Goal: Task Accomplishment & Management: Manage account settings

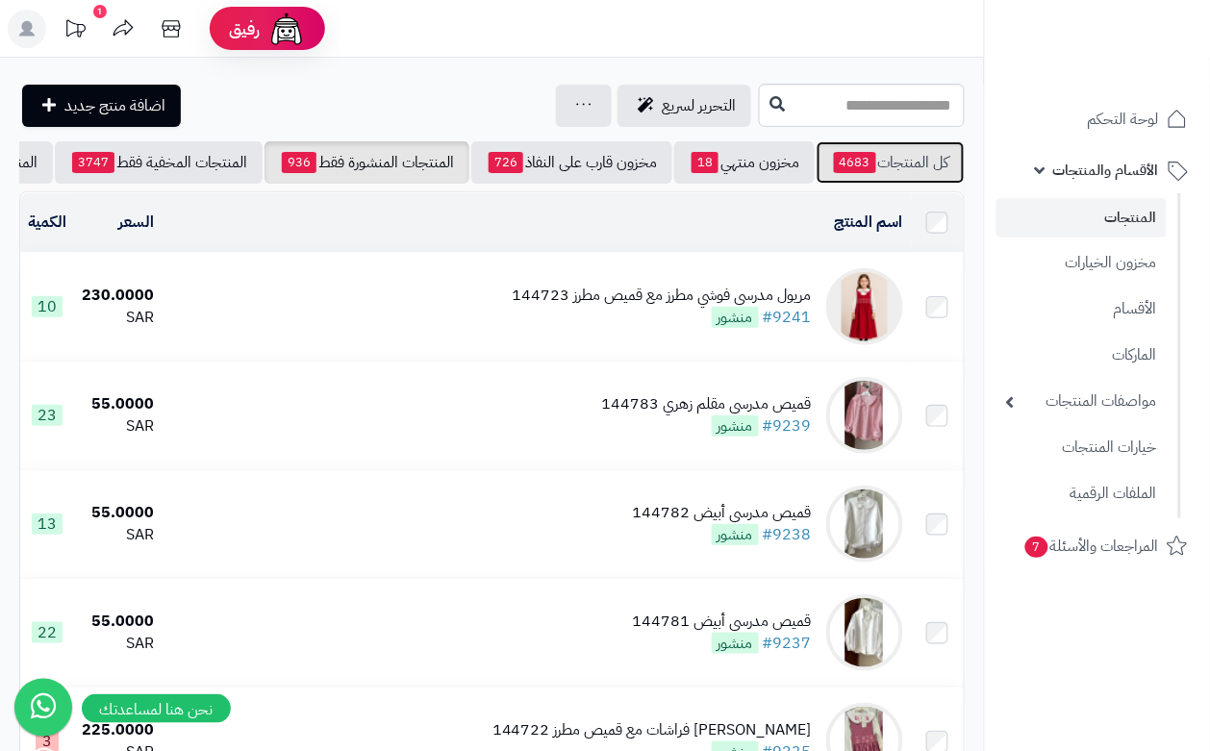
click at [914, 164] on link "كل المنتجات 4683" at bounding box center [891, 162] width 148 height 42
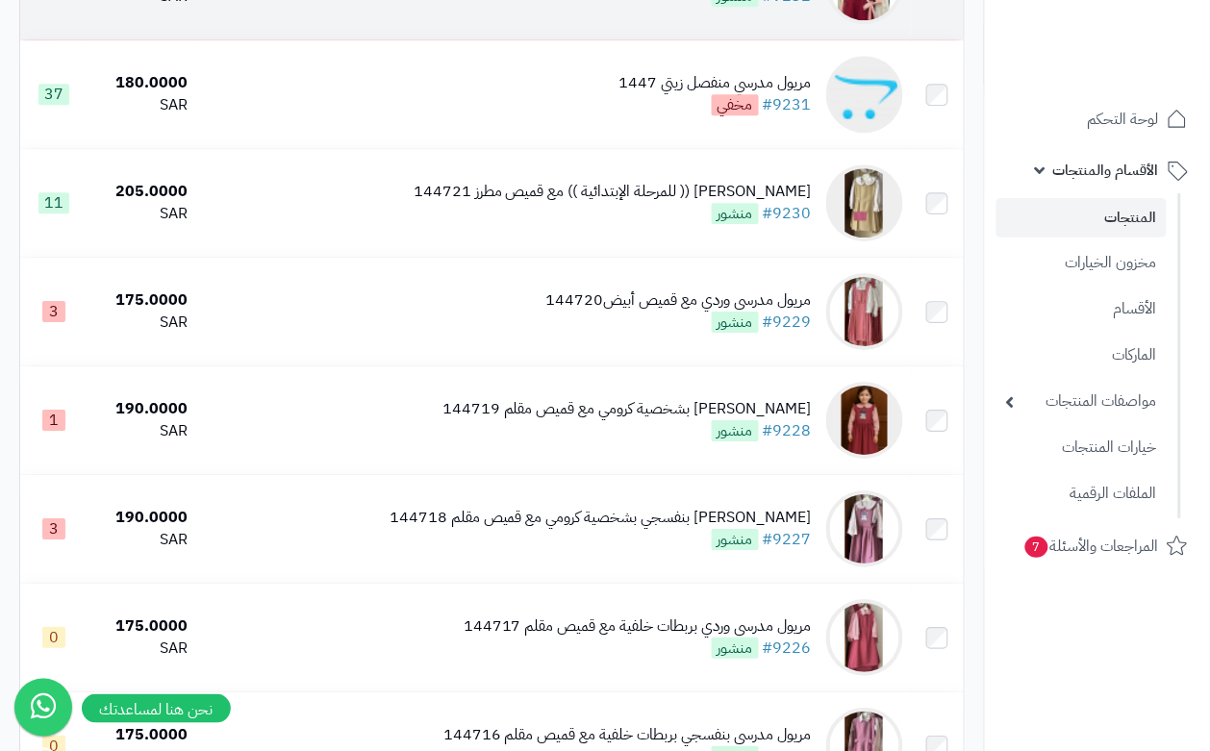
scroll to position [1323, 0]
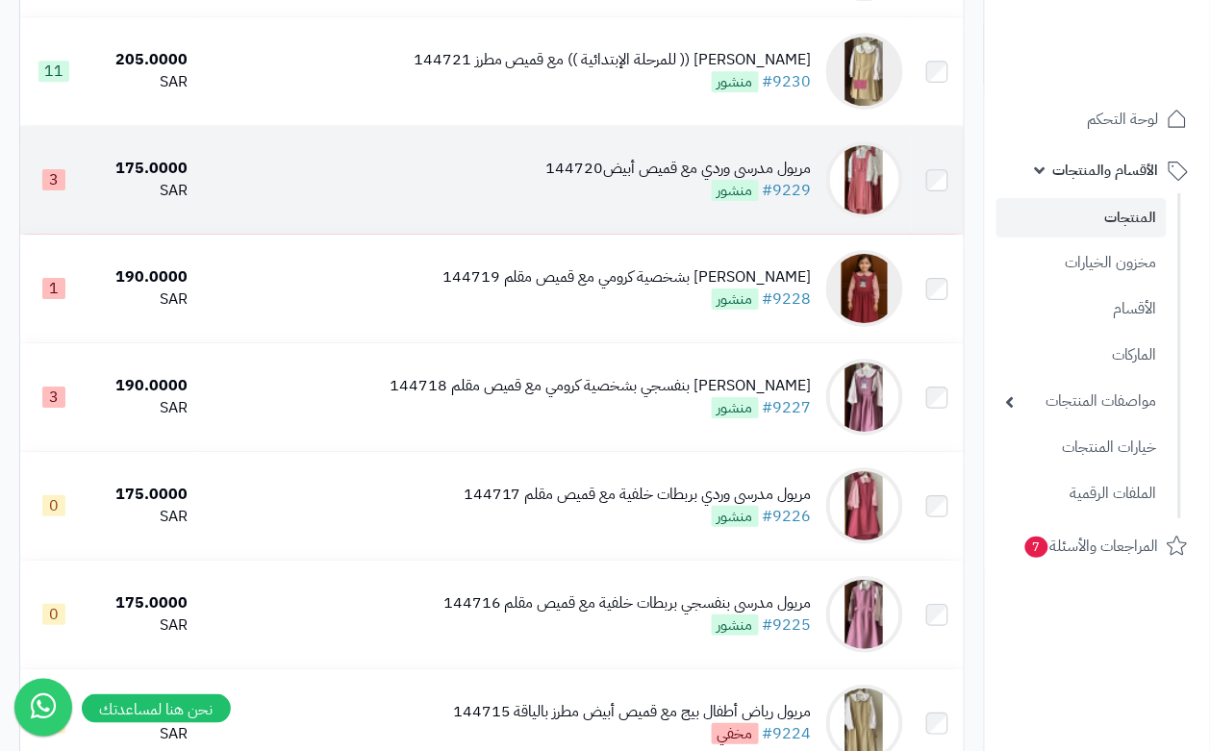
click at [465, 204] on td "مريول مدرسي وردي مع قميص أبيض144720 #9229 منشور" at bounding box center [552, 180] width 715 height 108
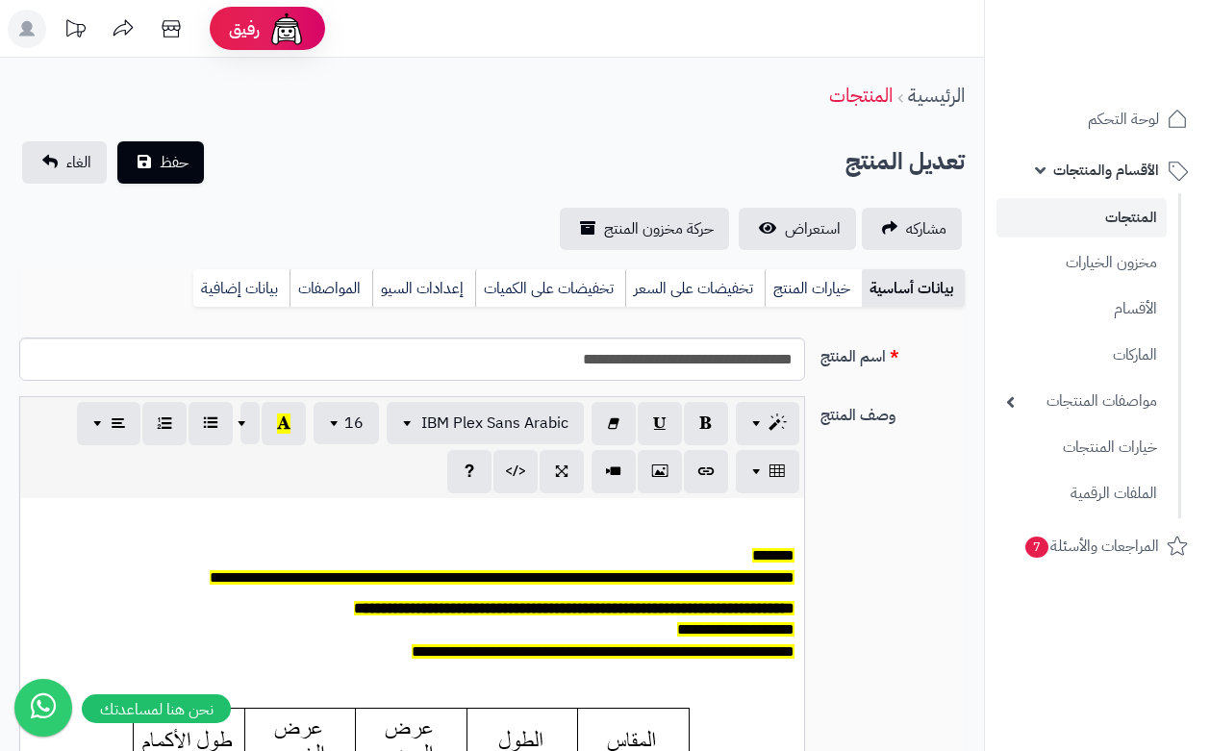
click at [818, 286] on link "خيارات المنتج" at bounding box center [813, 288] width 97 height 38
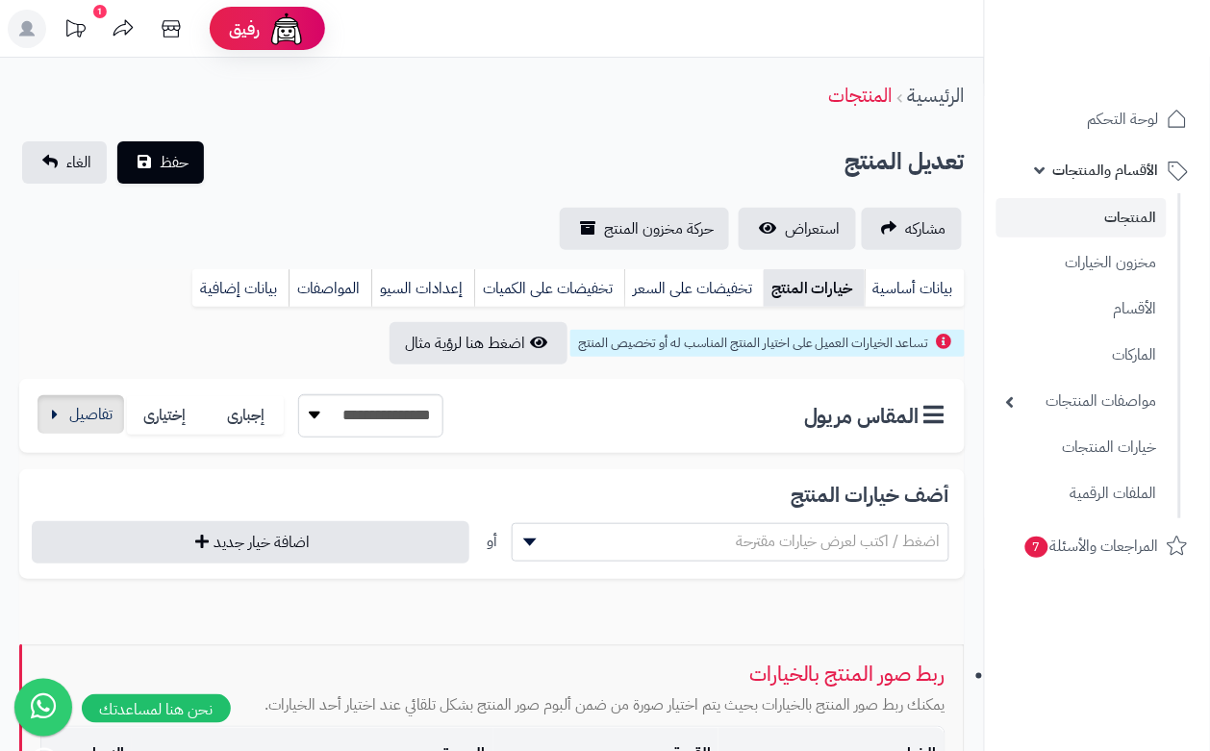
click at [67, 397] on div "**********" at bounding box center [239, 415] width 409 height 43
drag, startPoint x: 49, startPoint y: 428, endPoint x: 96, endPoint y: 431, distance: 47.2
click at [49, 429] on button "button" at bounding box center [81, 414] width 87 height 38
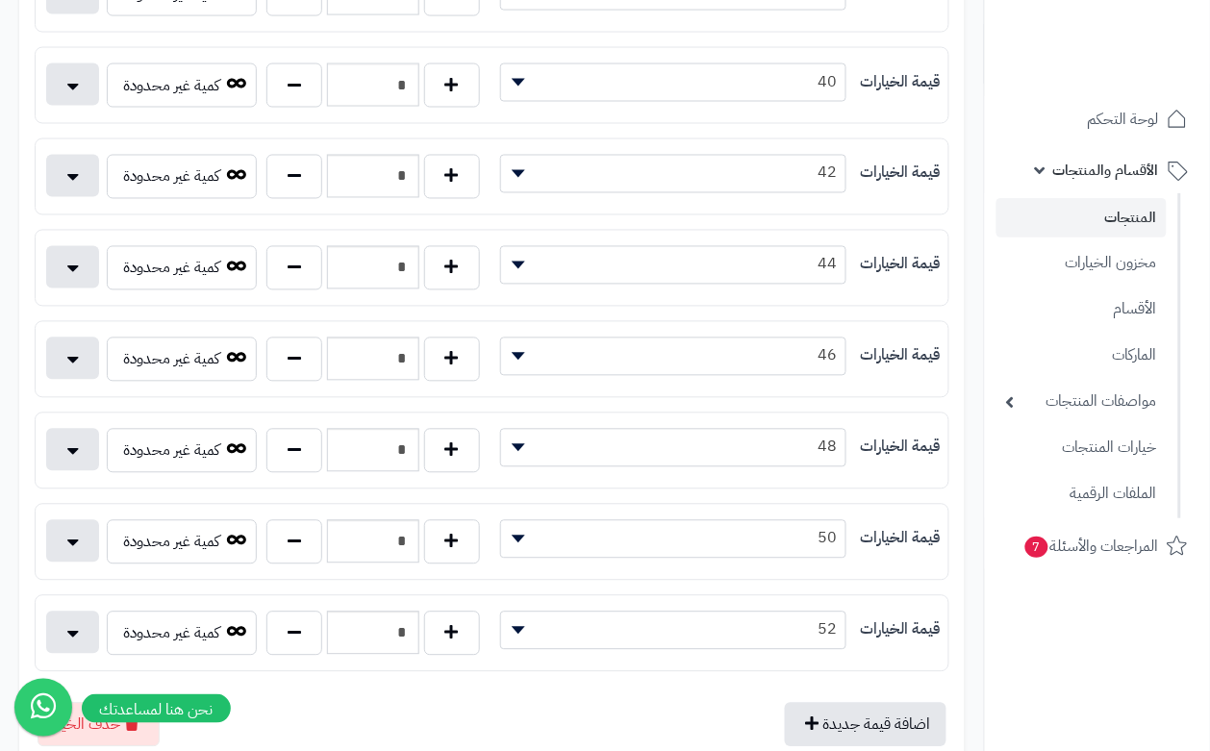
scroll to position [722, 0]
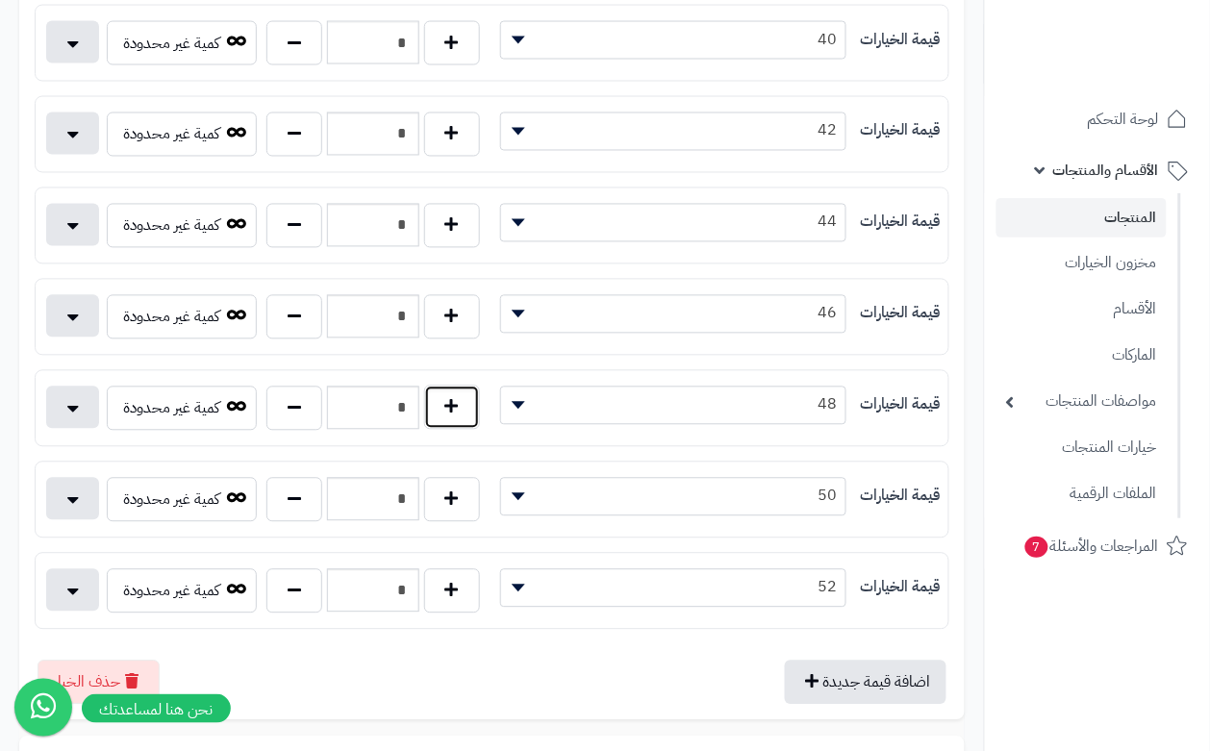
click at [453, 414] on button "button" at bounding box center [452, 408] width 56 height 44
type input "*"
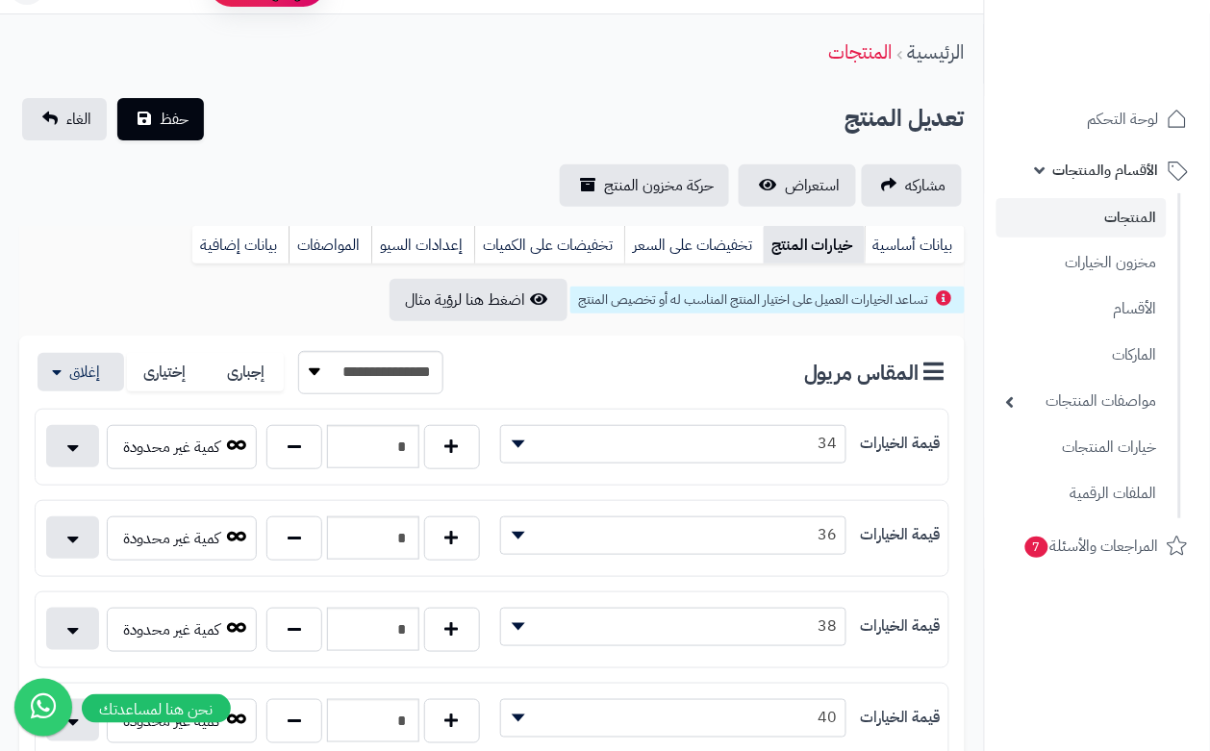
scroll to position [0, 0]
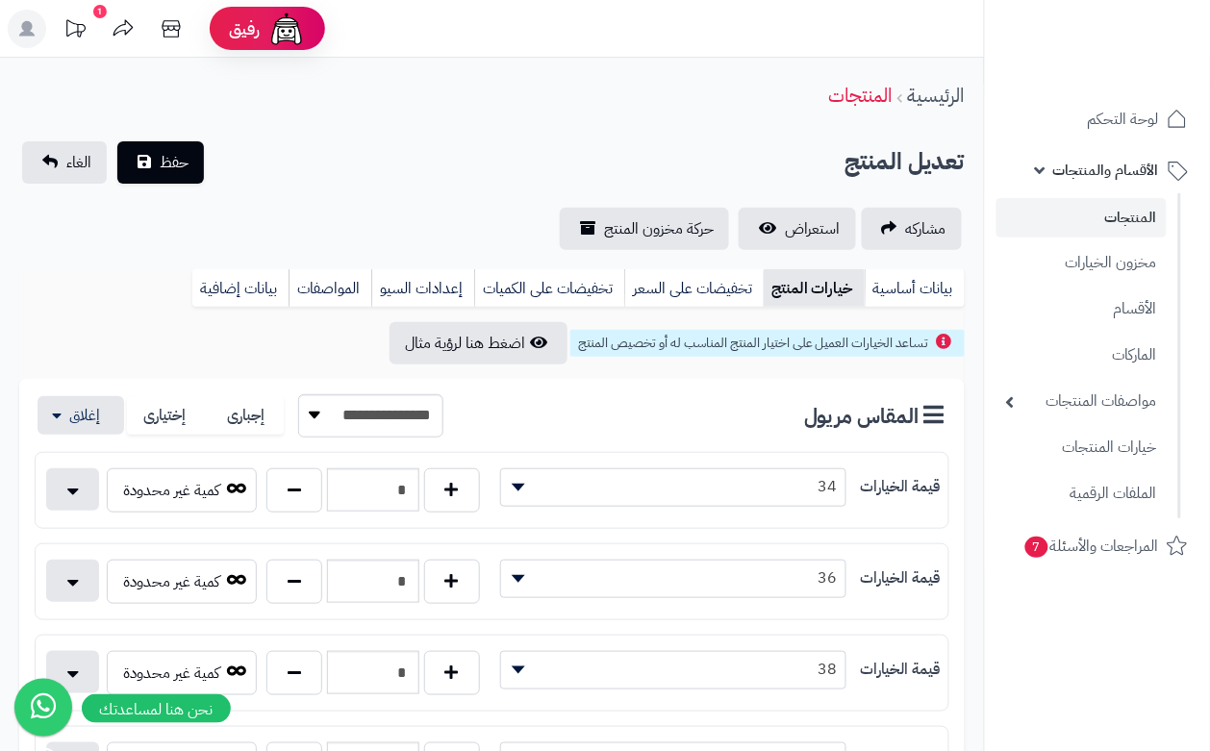
click at [323, 186] on div "**********" at bounding box center [492, 195] width 984 height 109
click at [169, 160] on span "حفظ" at bounding box center [174, 161] width 29 height 23
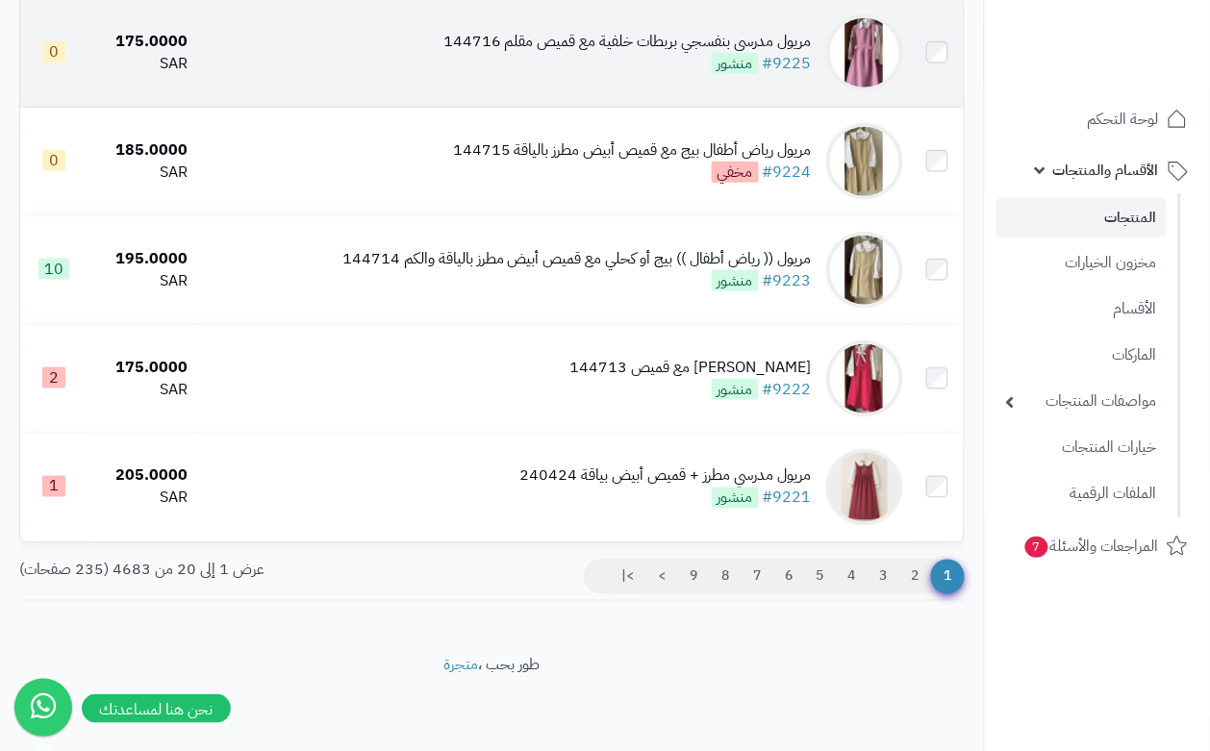
scroll to position [1996, 0]
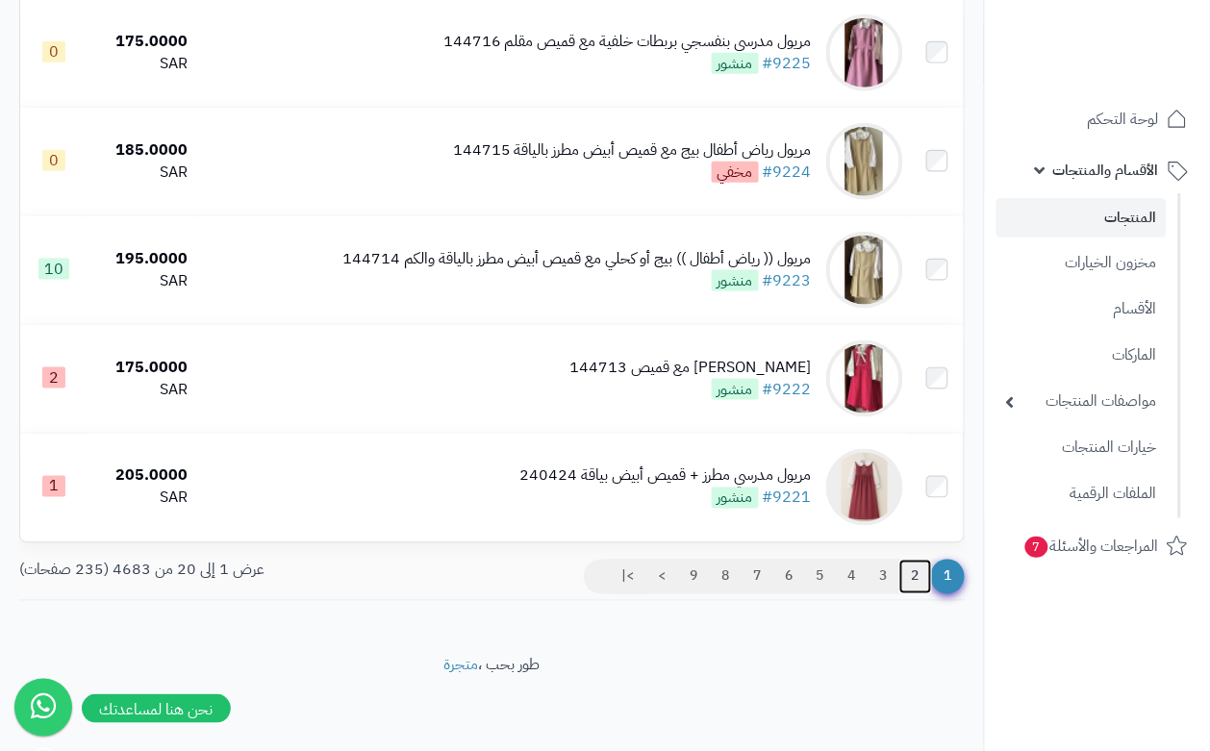
click at [915, 579] on link "2" at bounding box center [916, 577] width 33 height 35
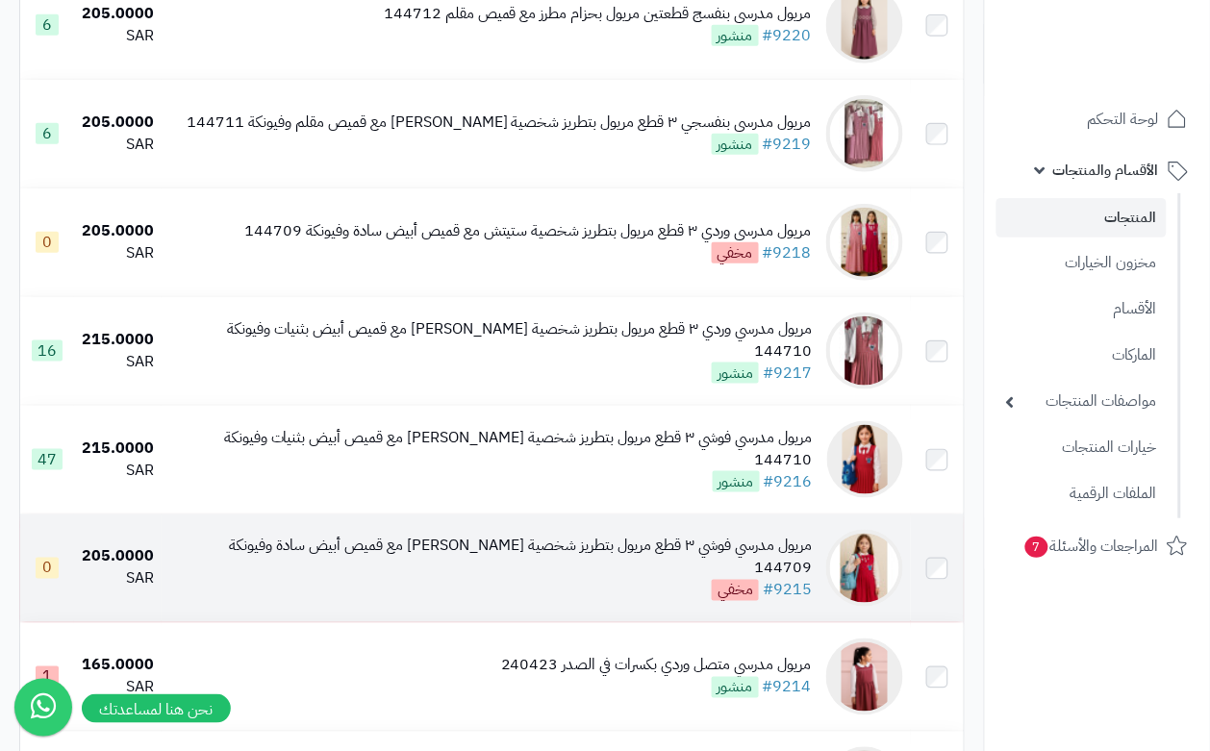
scroll to position [241, 0]
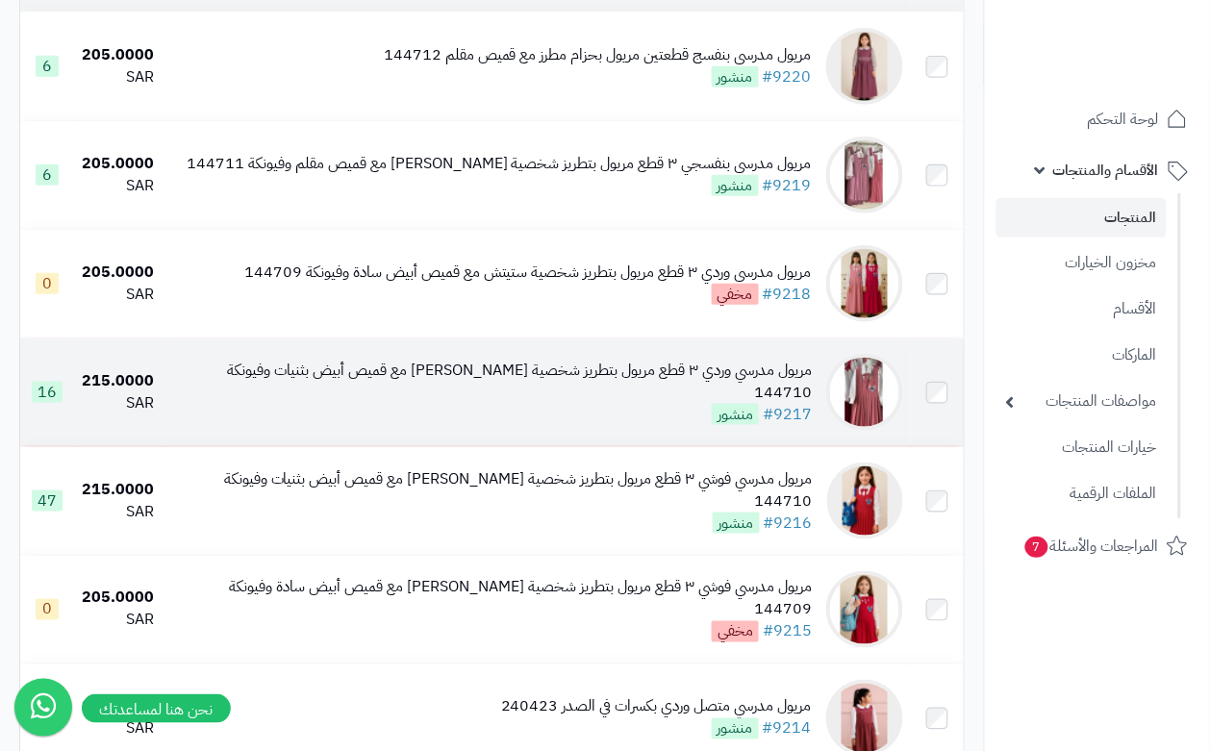
click at [353, 419] on div "مريول مدرسي وردي ٣ قطع مريول بتطريز شخصية ستيتش مع قميص أبيض بثنيات وفيونكة 144…" at bounding box center [490, 393] width 643 height 66
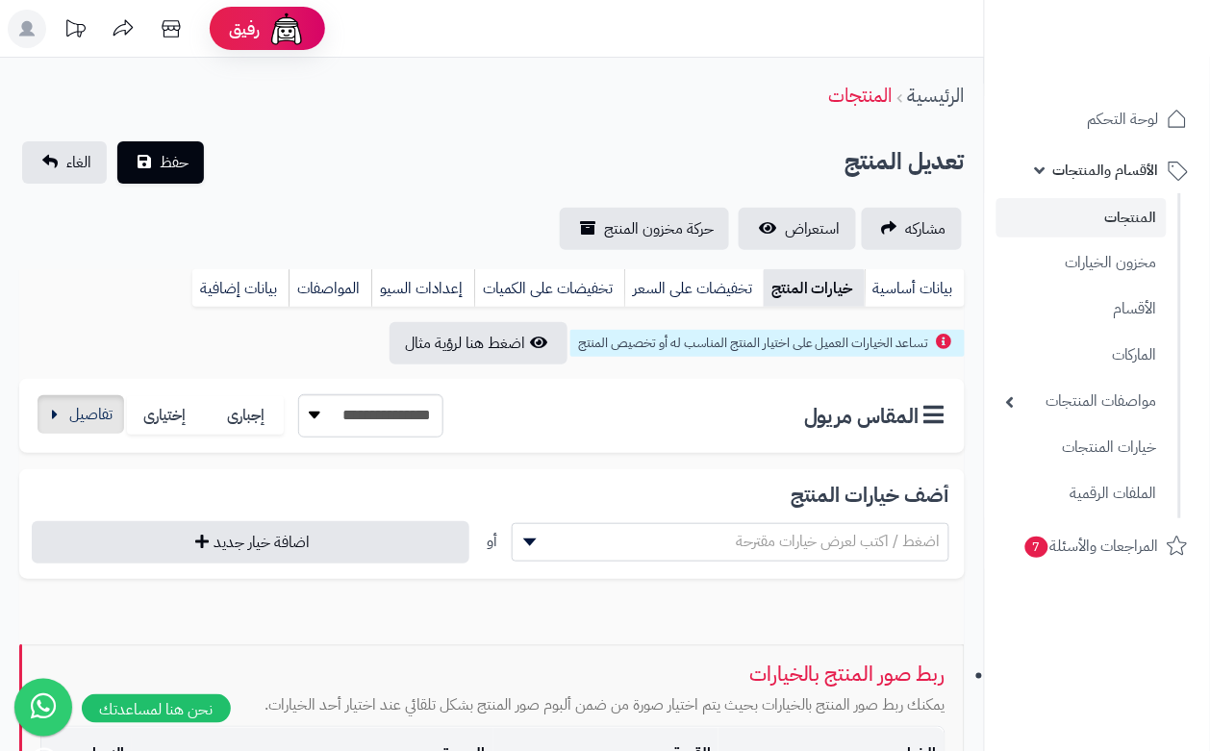
click at [88, 438] on div "**********" at bounding box center [492, 416] width 946 height 74
click at [92, 410] on button "button" at bounding box center [81, 414] width 87 height 38
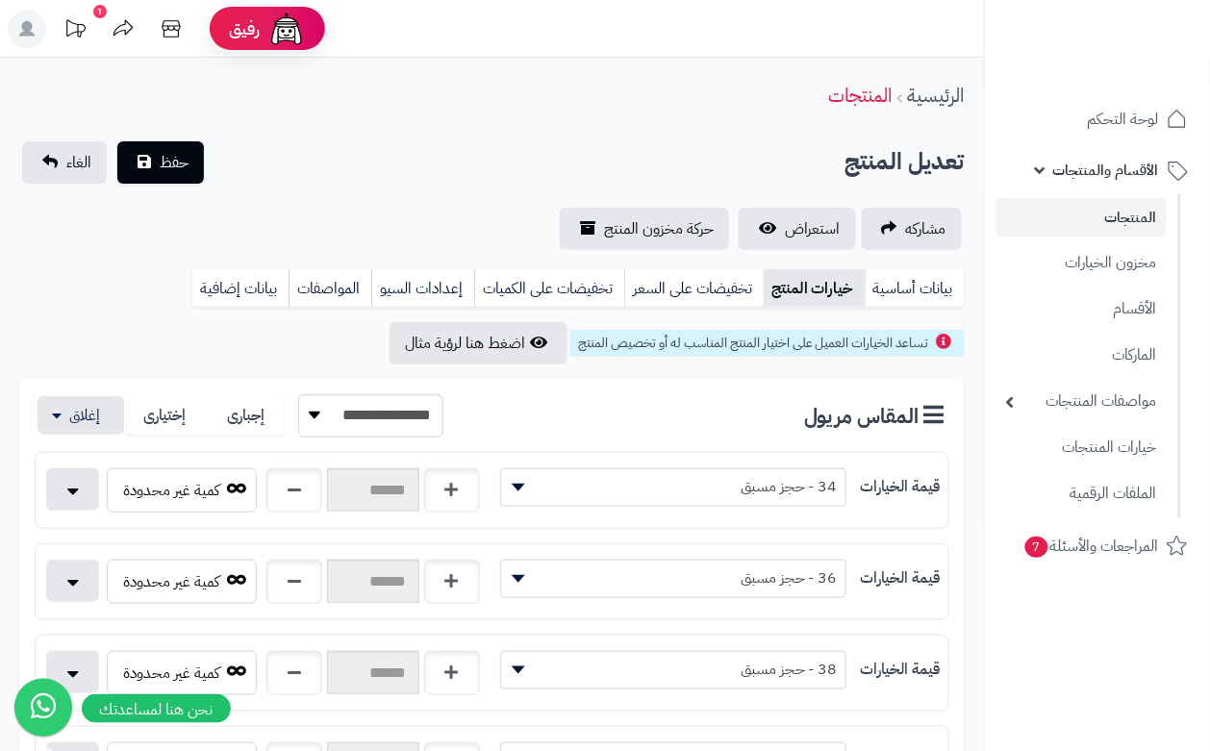
click at [279, 149] on div "تعديل المنتج حفظ الغاء" at bounding box center [492, 162] width 946 height 42
click at [162, 178] on button "حفظ" at bounding box center [160, 161] width 87 height 42
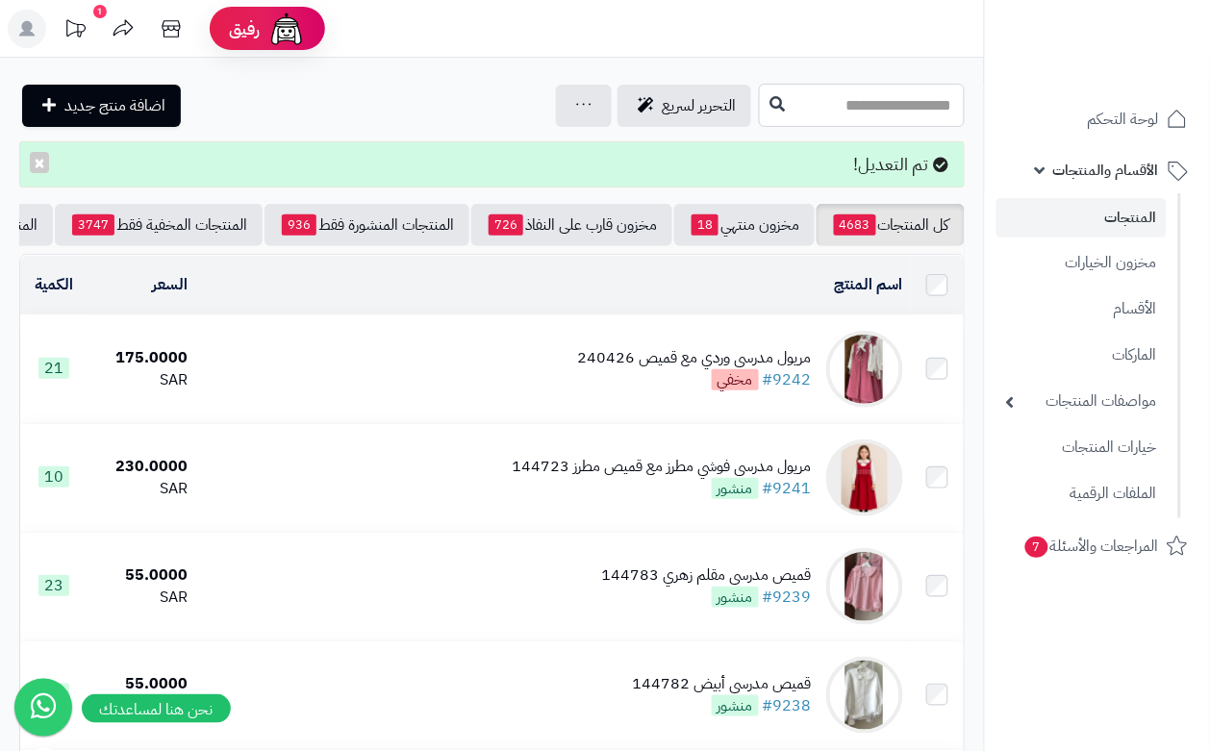
click at [759, 89] on input "text" at bounding box center [862, 105] width 206 height 43
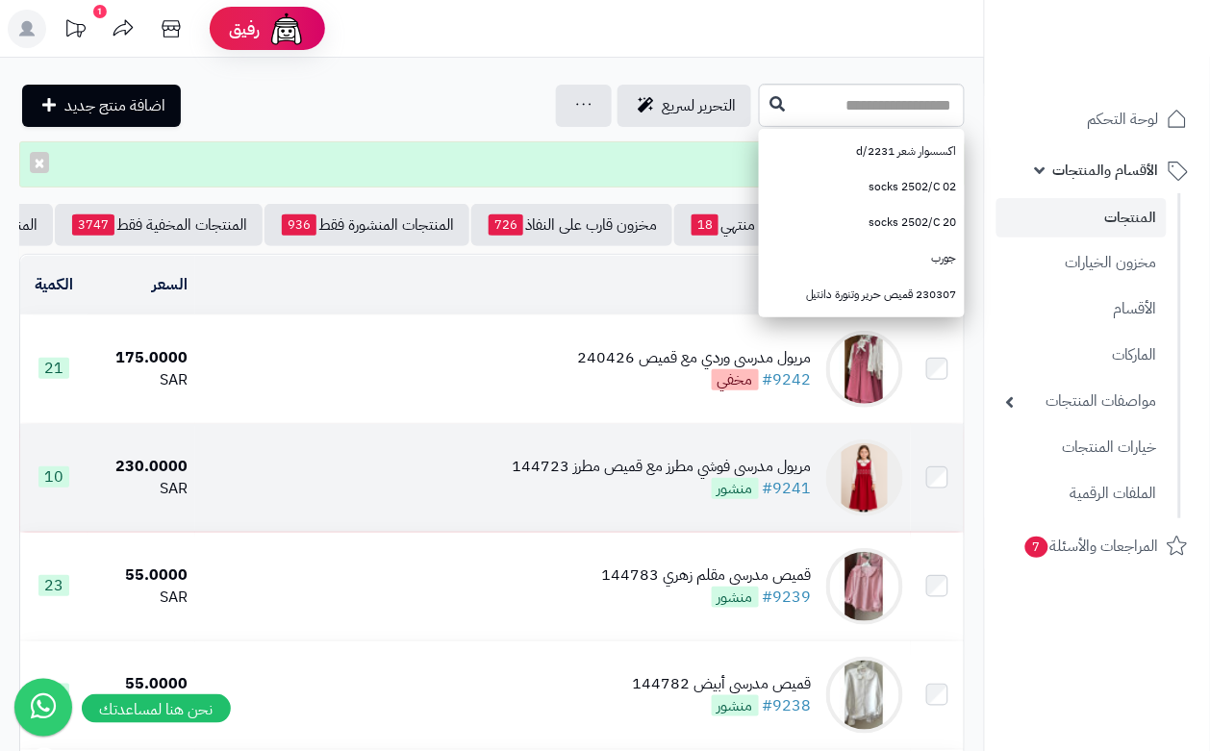
click at [603, 522] on td "مريول مدرسي فوشي مطرز مع قميص مطرز 144723 #9241 منشور" at bounding box center [552, 478] width 715 height 108
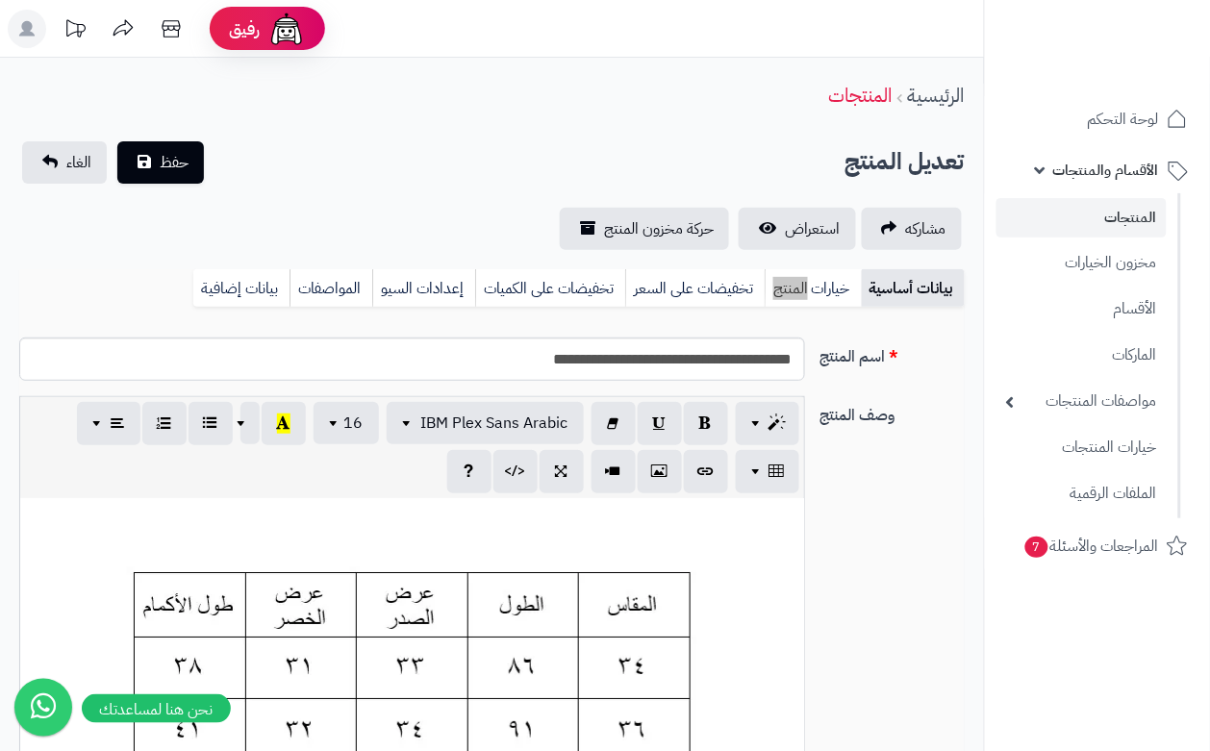
scroll to position [0, 20]
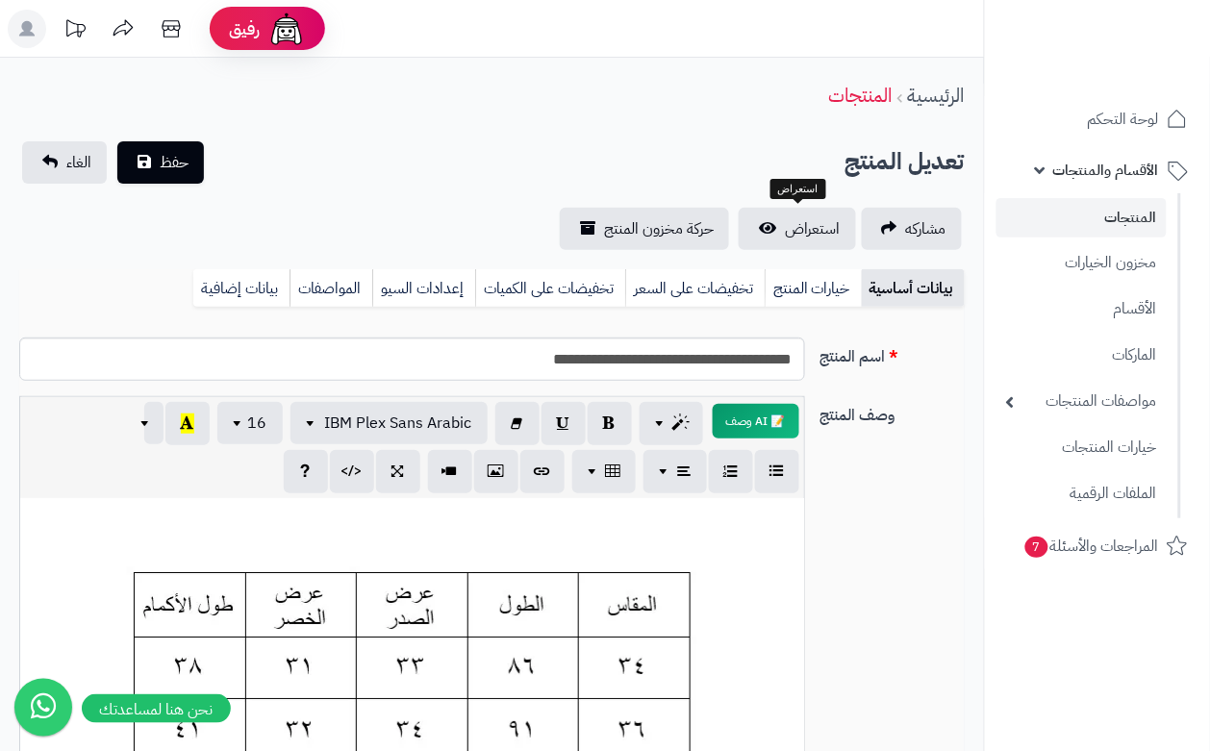
click at [825, 270] on link "خيارات المنتج" at bounding box center [813, 288] width 97 height 38
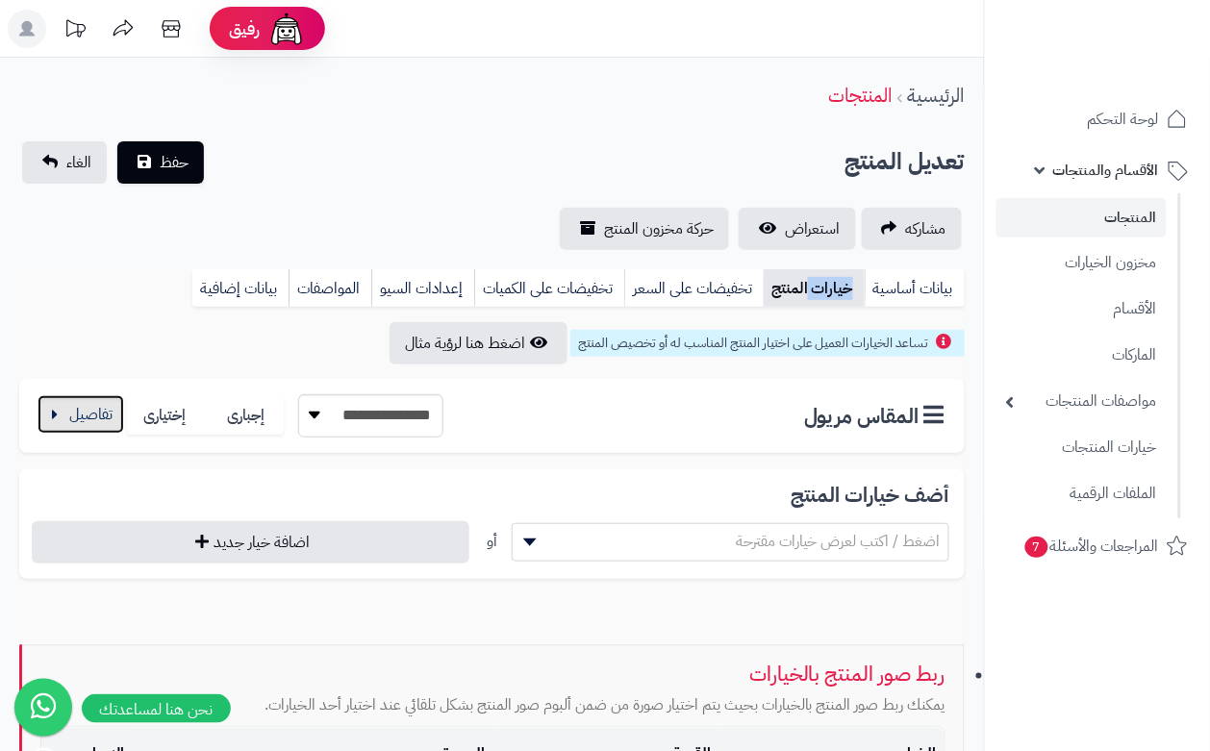
click at [67, 425] on button "button" at bounding box center [81, 414] width 87 height 38
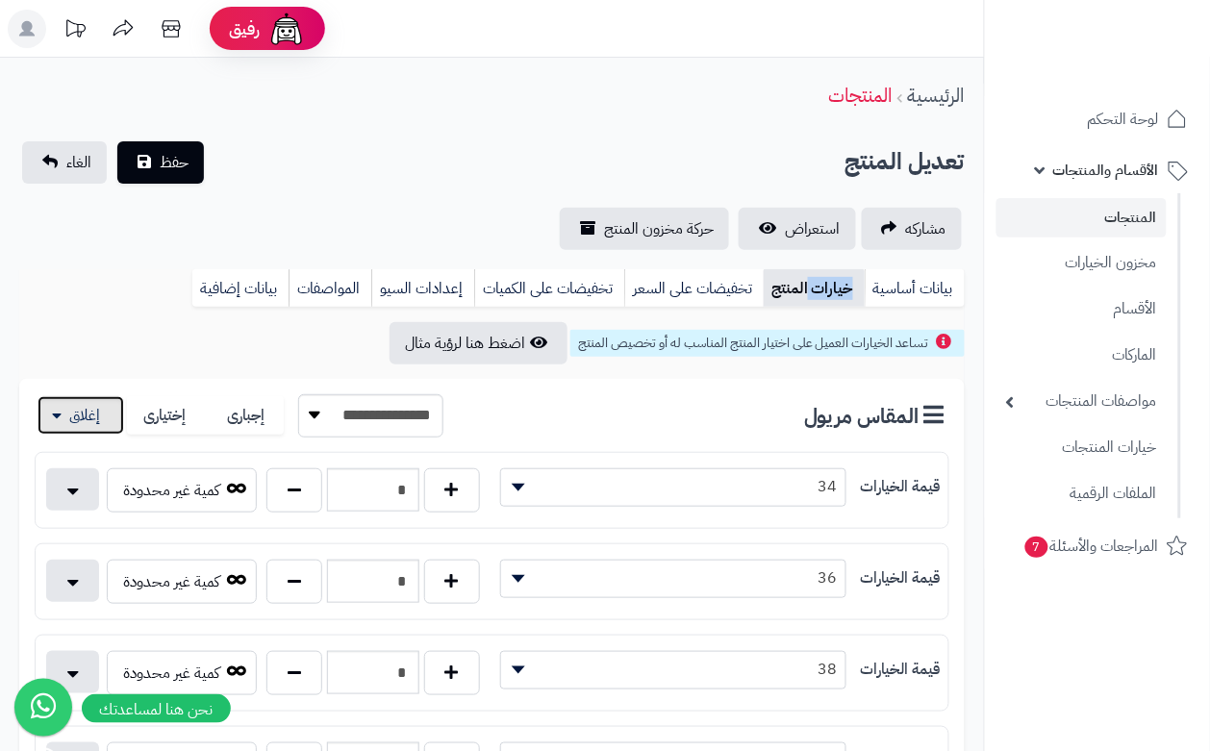
scroll to position [120, 0]
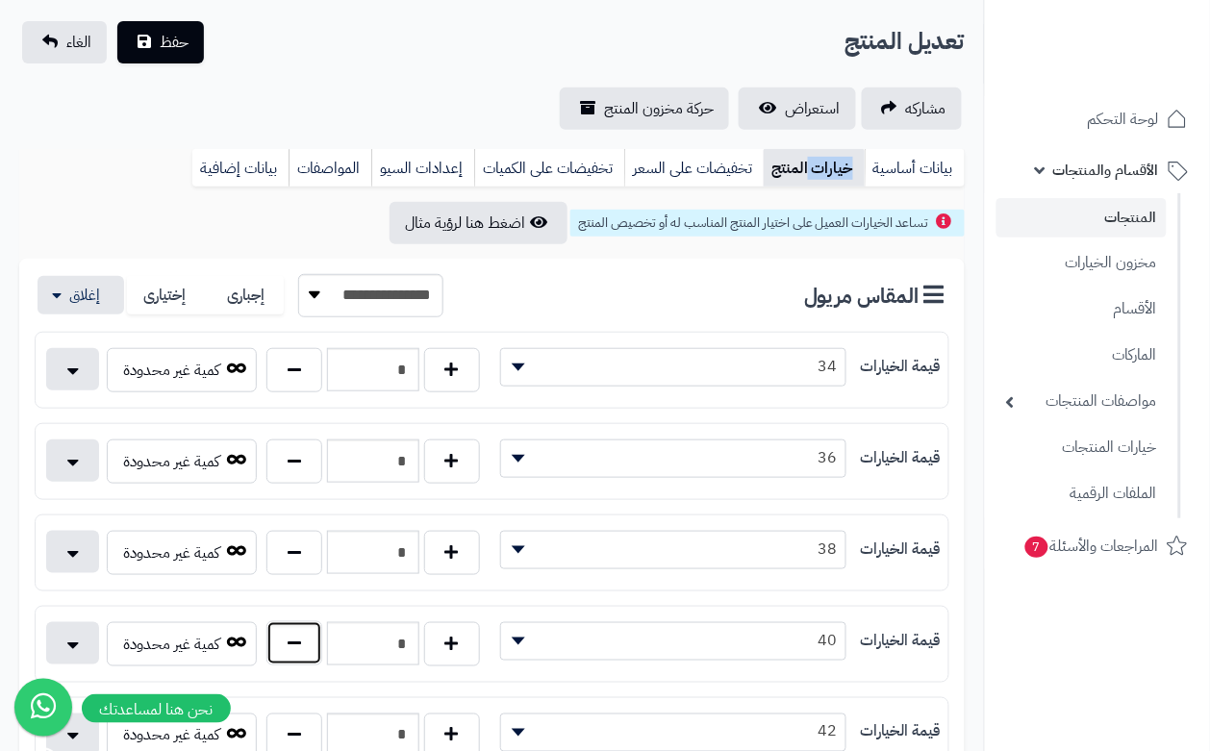
click at [309, 649] on button "button" at bounding box center [295, 644] width 56 height 44
type input "*"
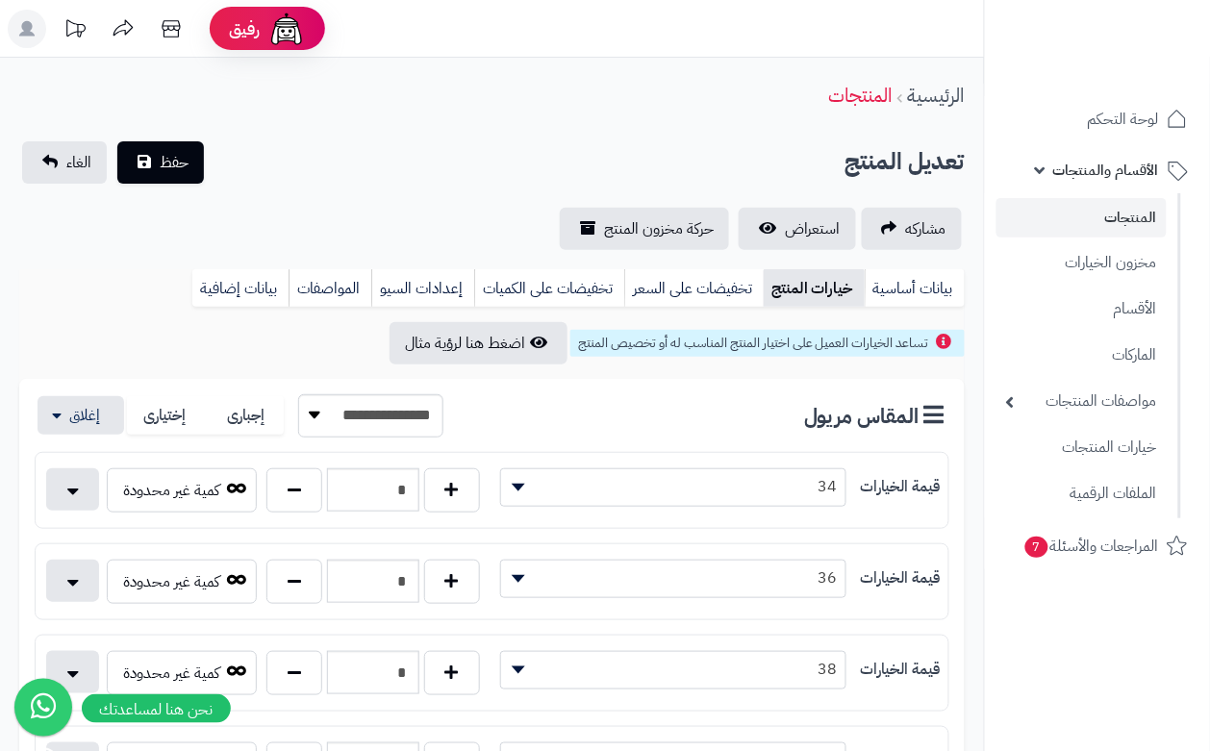
click at [286, 214] on div "مشاركه استعراض حركة مخزون المنتج" at bounding box center [492, 229] width 946 height 42
click at [166, 176] on button "حفظ" at bounding box center [160, 161] width 87 height 42
click at [166, 175] on button "حفظ" at bounding box center [160, 161] width 87 height 42
click at [157, 161] on button "حفظ" at bounding box center [160, 161] width 87 height 42
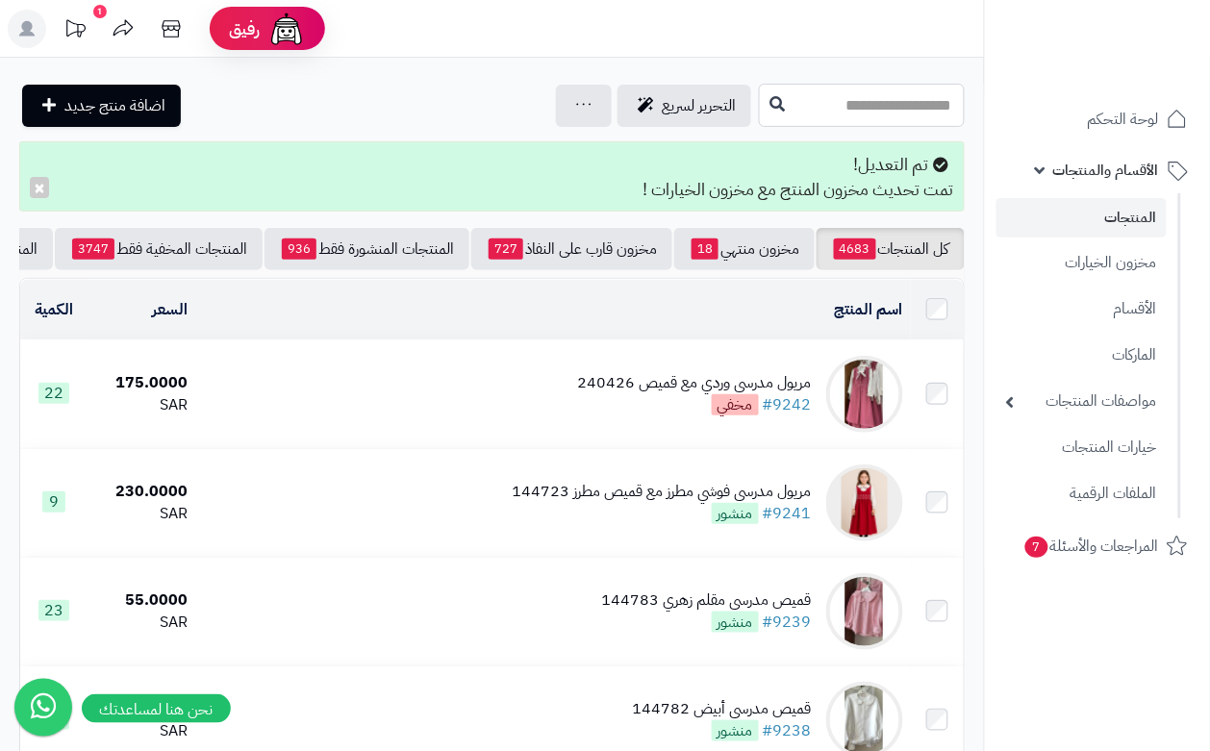
click at [759, 97] on input "text" at bounding box center [862, 105] width 206 height 43
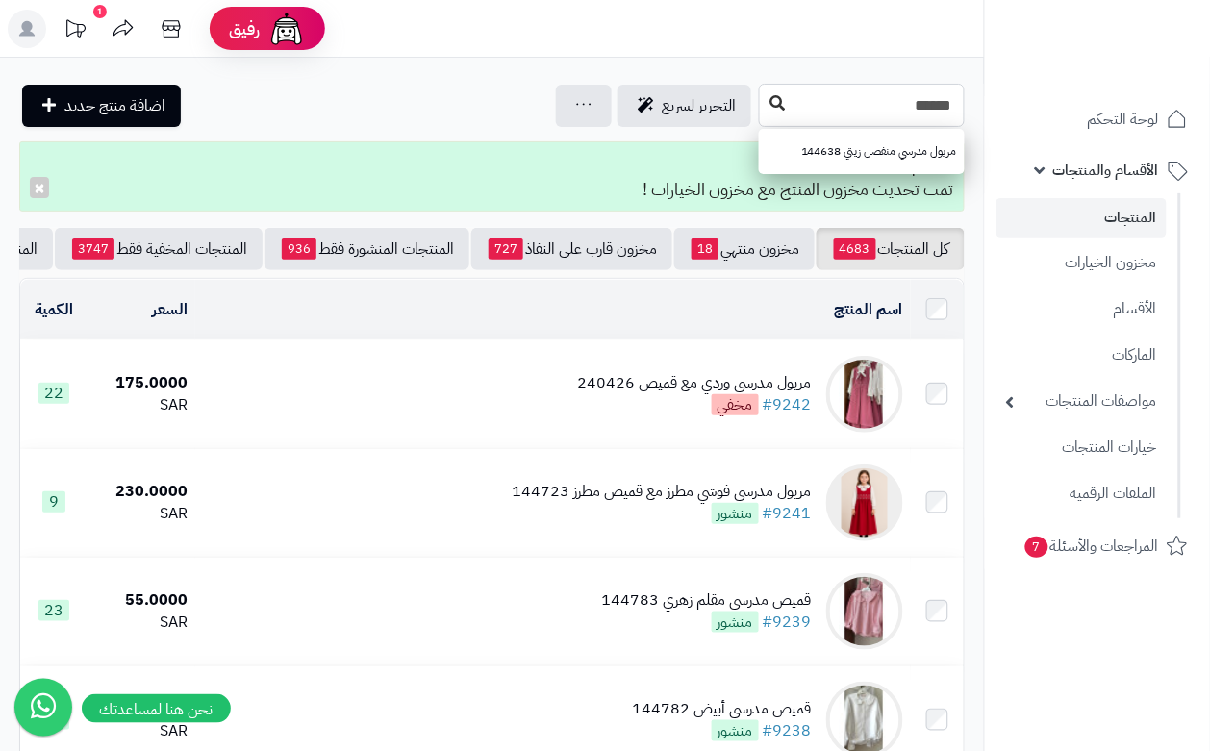
type input "******"
click at [770, 103] on icon at bounding box center [777, 102] width 15 height 15
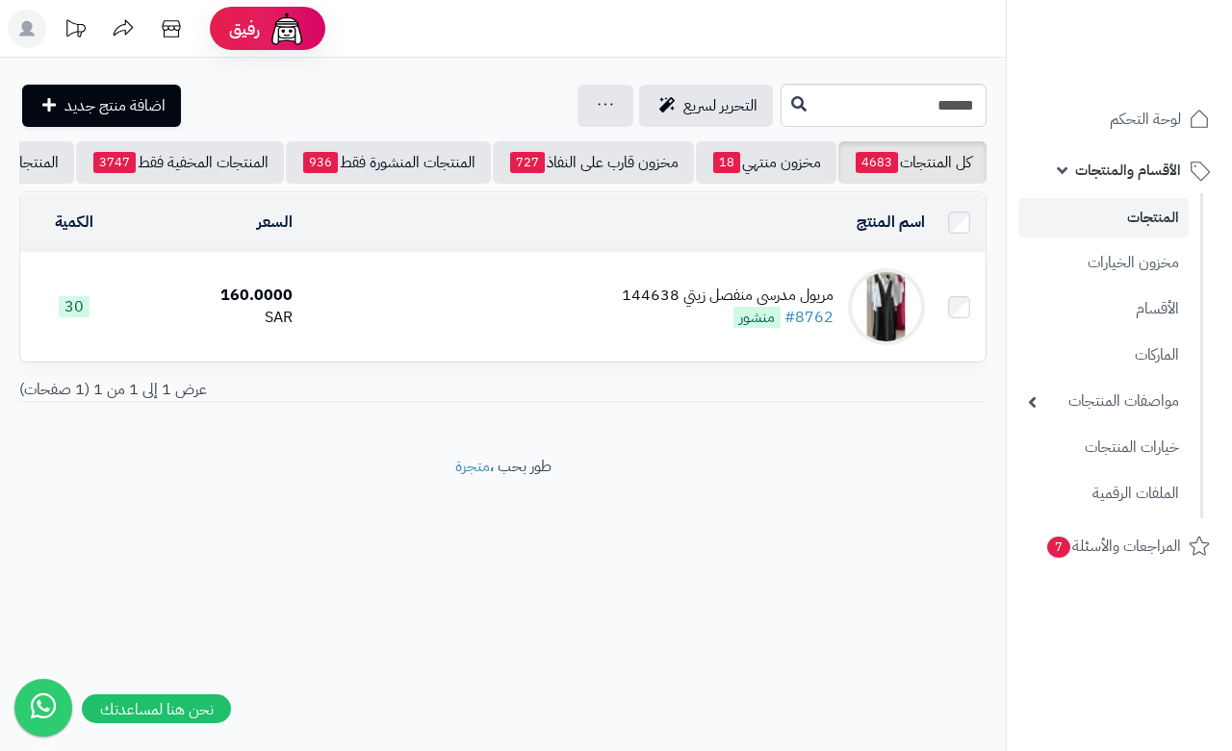
click at [628, 307] on div "مريول مدرسي منفصل زيتي 144638" at bounding box center [728, 296] width 212 height 22
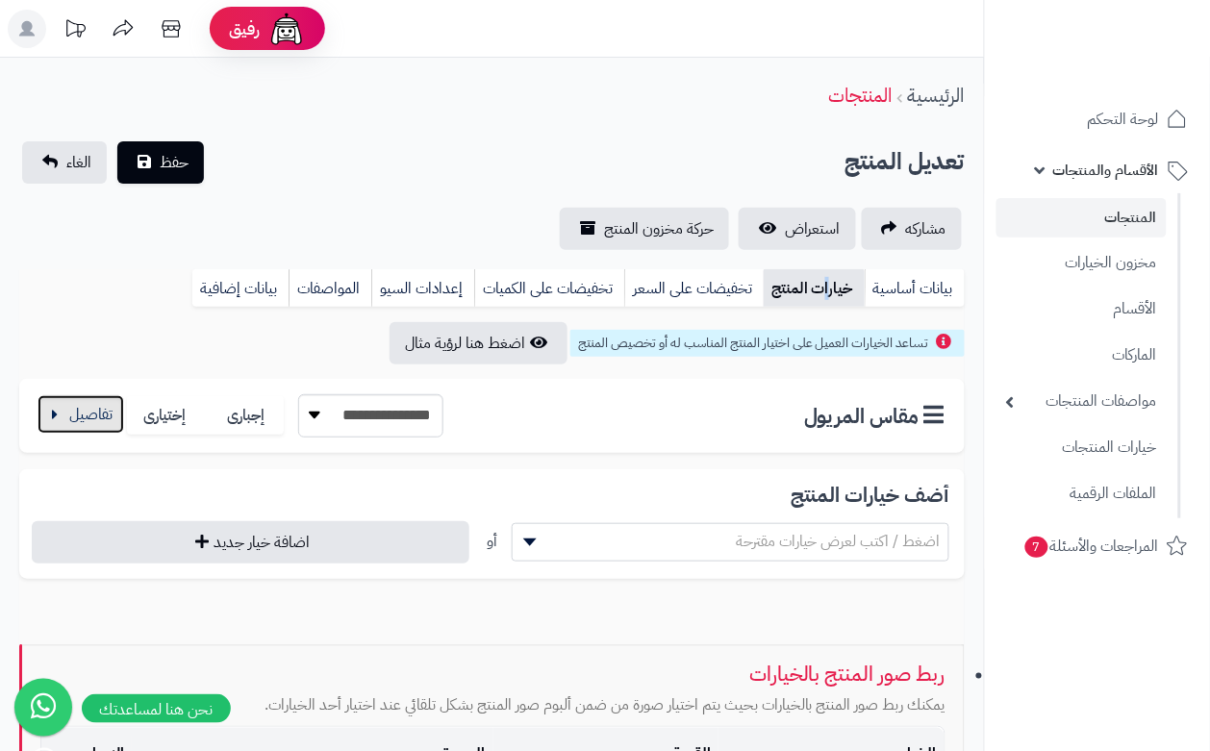
click at [111, 411] on button "button" at bounding box center [81, 414] width 87 height 38
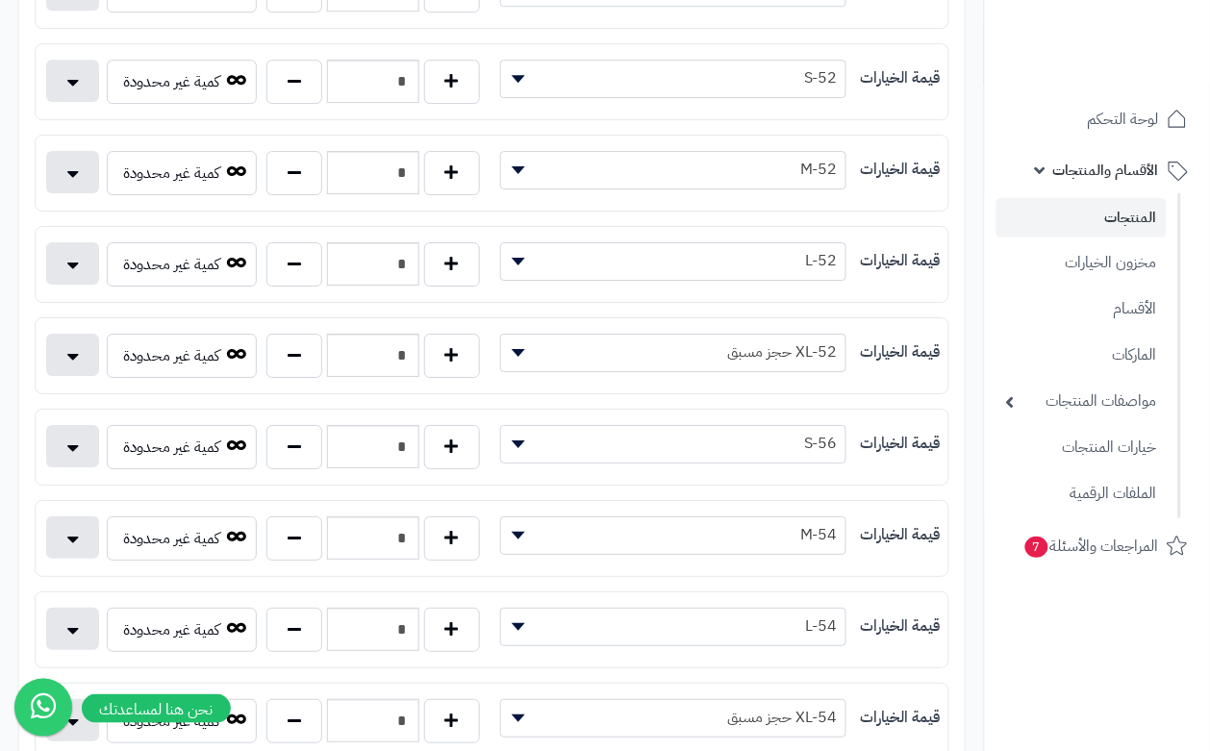
scroll to position [1443, 0]
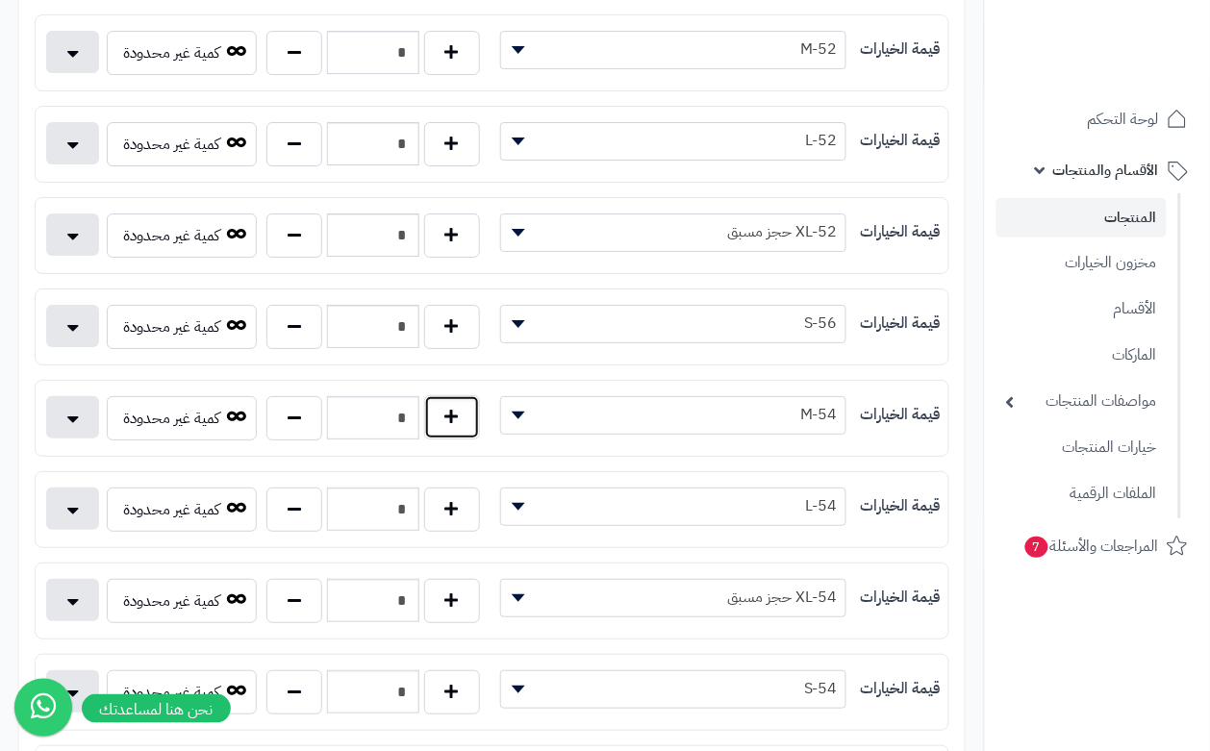
click at [474, 429] on button "button" at bounding box center [452, 417] width 56 height 44
type input "*"
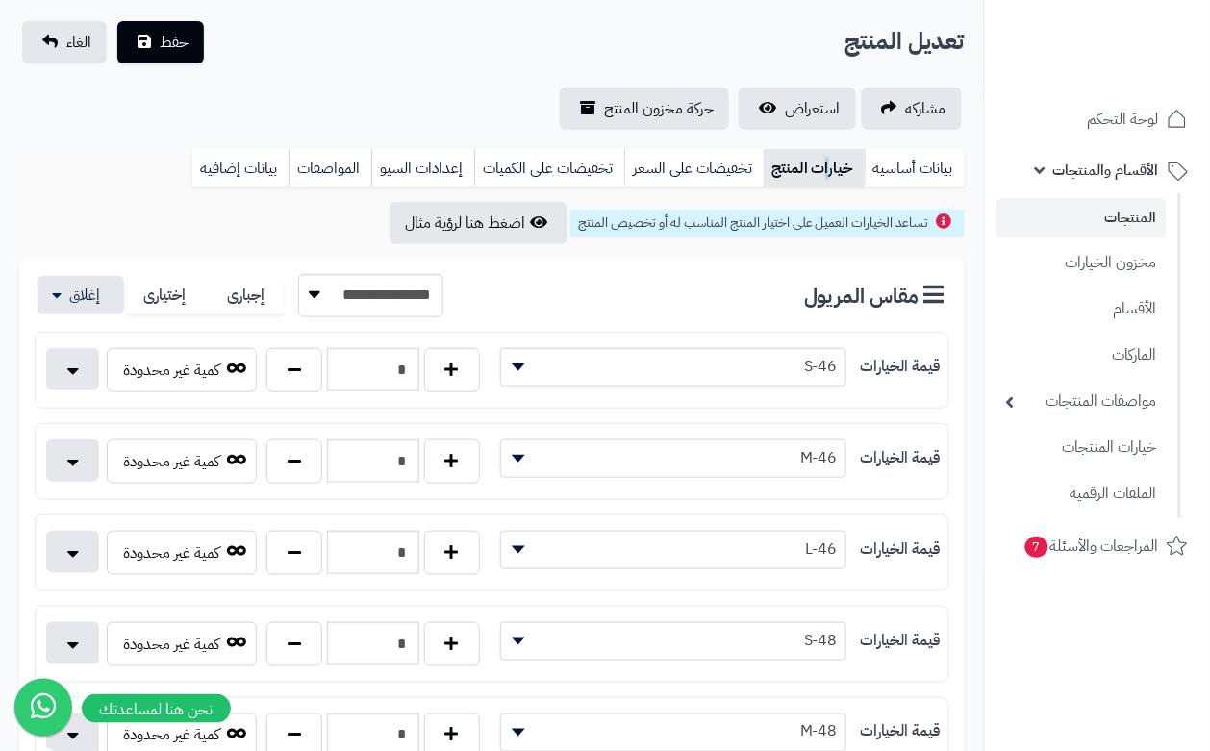
scroll to position [0, 0]
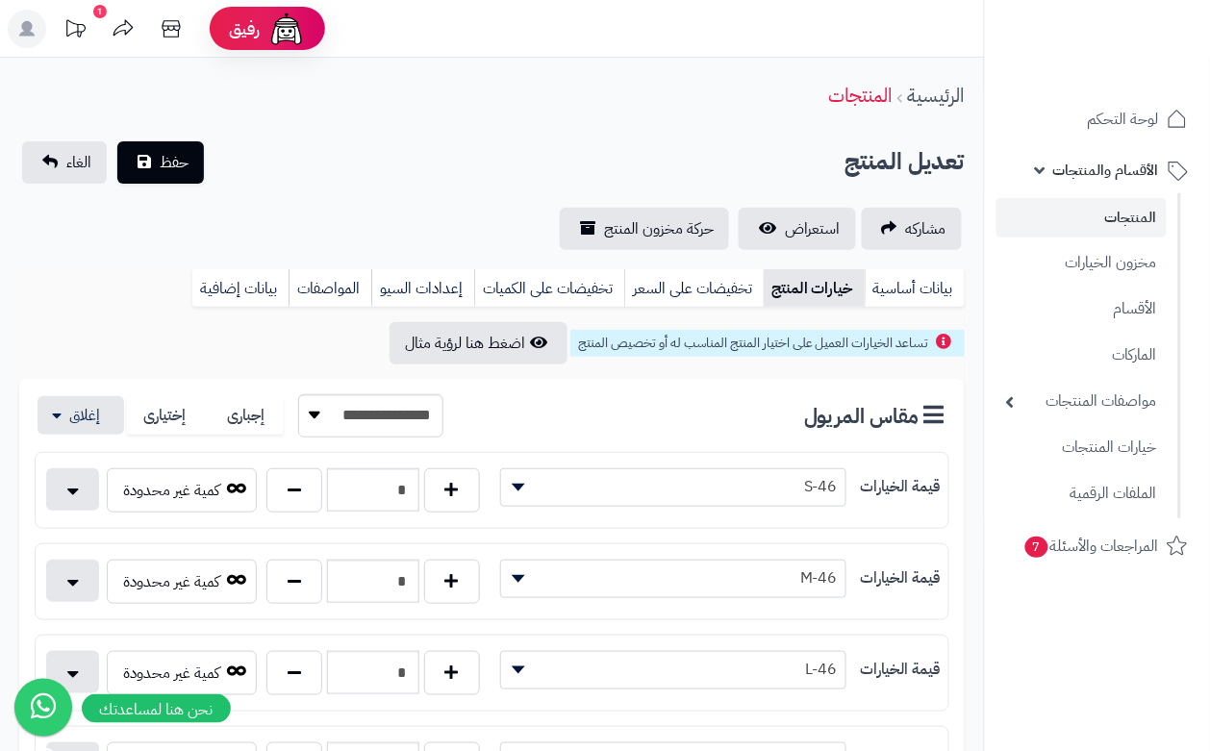
drag, startPoint x: 334, startPoint y: 108, endPoint x: 199, endPoint y: 122, distance: 135.5
click at [337, 109] on div "الرئيسية المنتجات" at bounding box center [492, 95] width 984 height 53
click at [166, 154] on span "حفظ" at bounding box center [174, 161] width 29 height 23
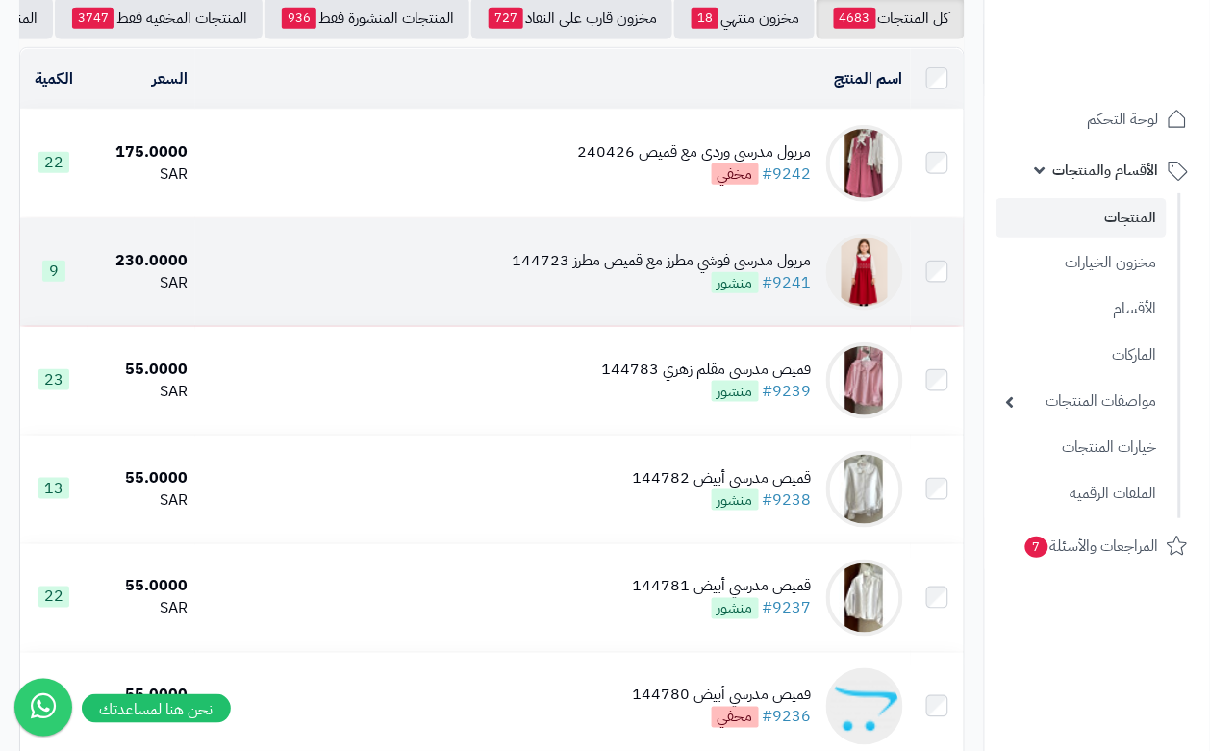
scroll to position [241, 0]
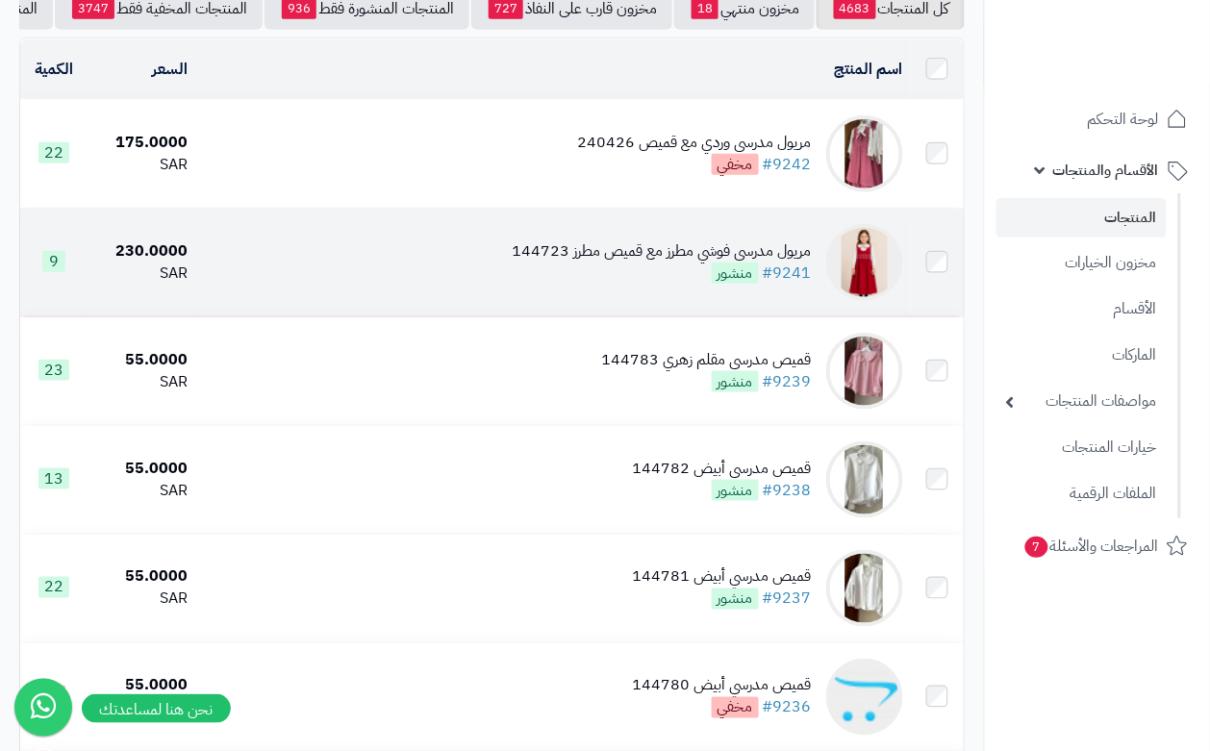
click at [511, 270] on td "[PERSON_NAME] مطرز مع قميص مطرز 144723 #9241 منشور" at bounding box center [552, 263] width 715 height 108
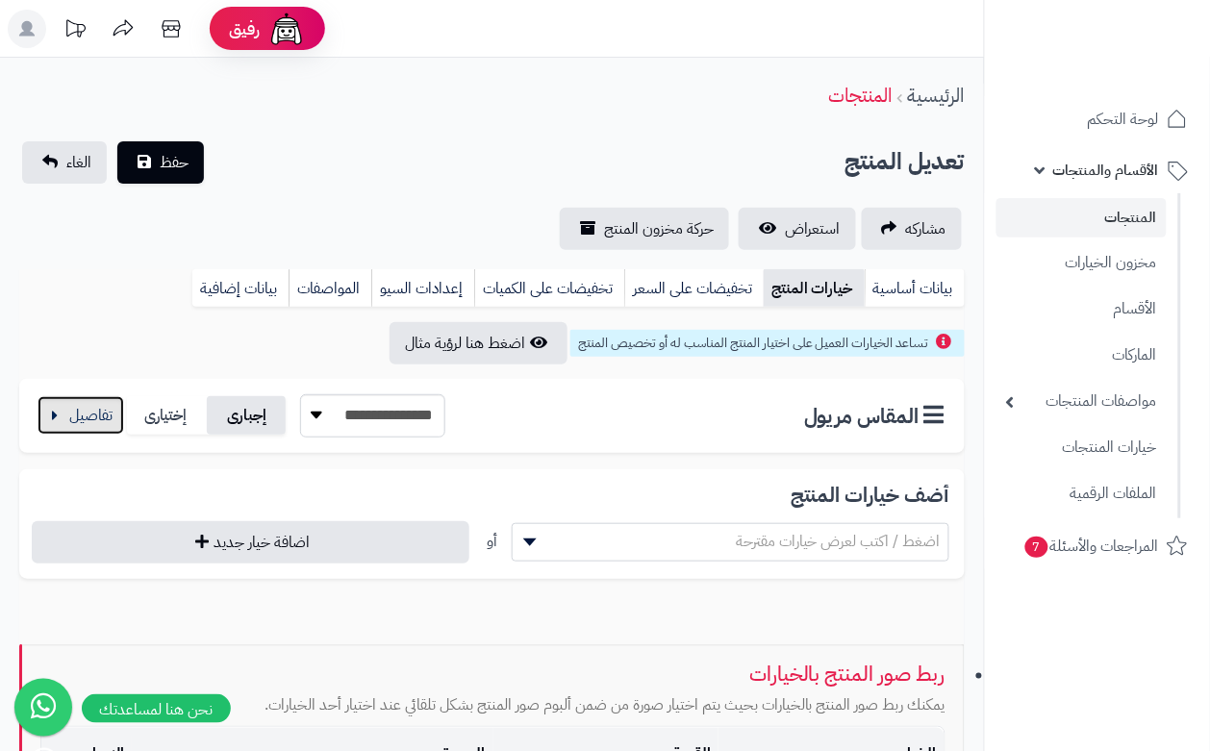
click at [72, 419] on button "button" at bounding box center [81, 415] width 87 height 38
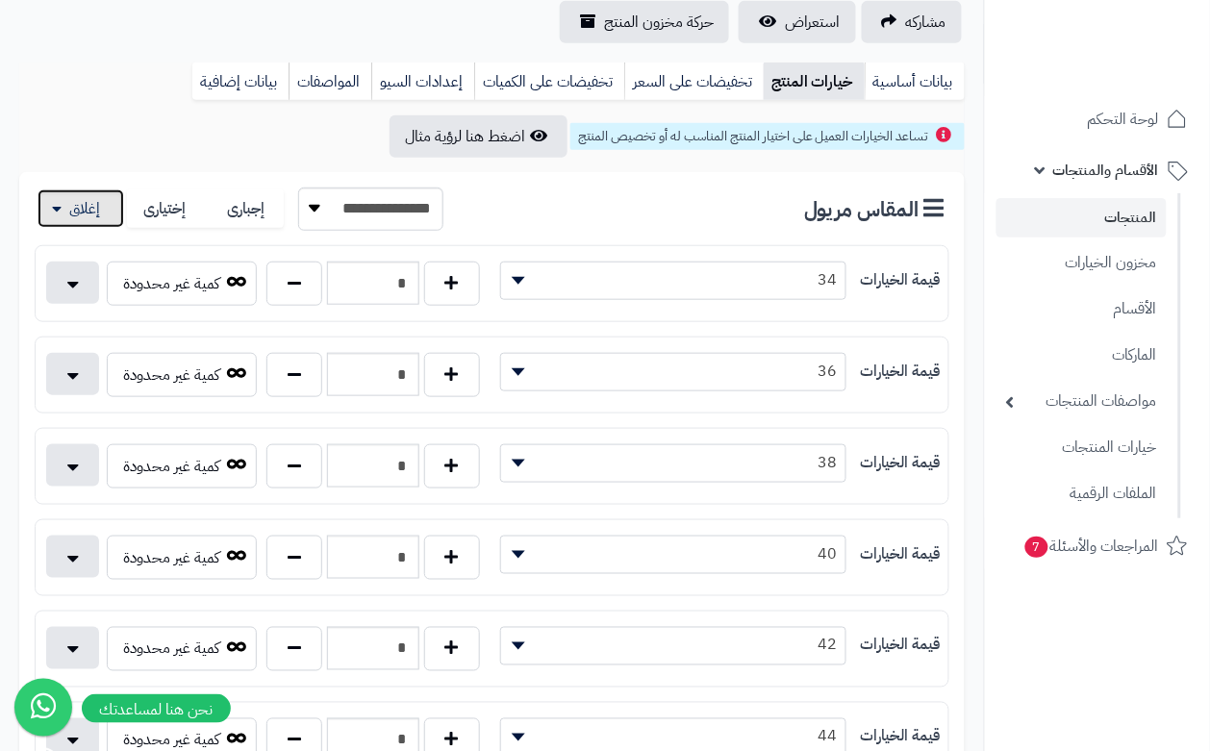
scroll to position [241, 0]
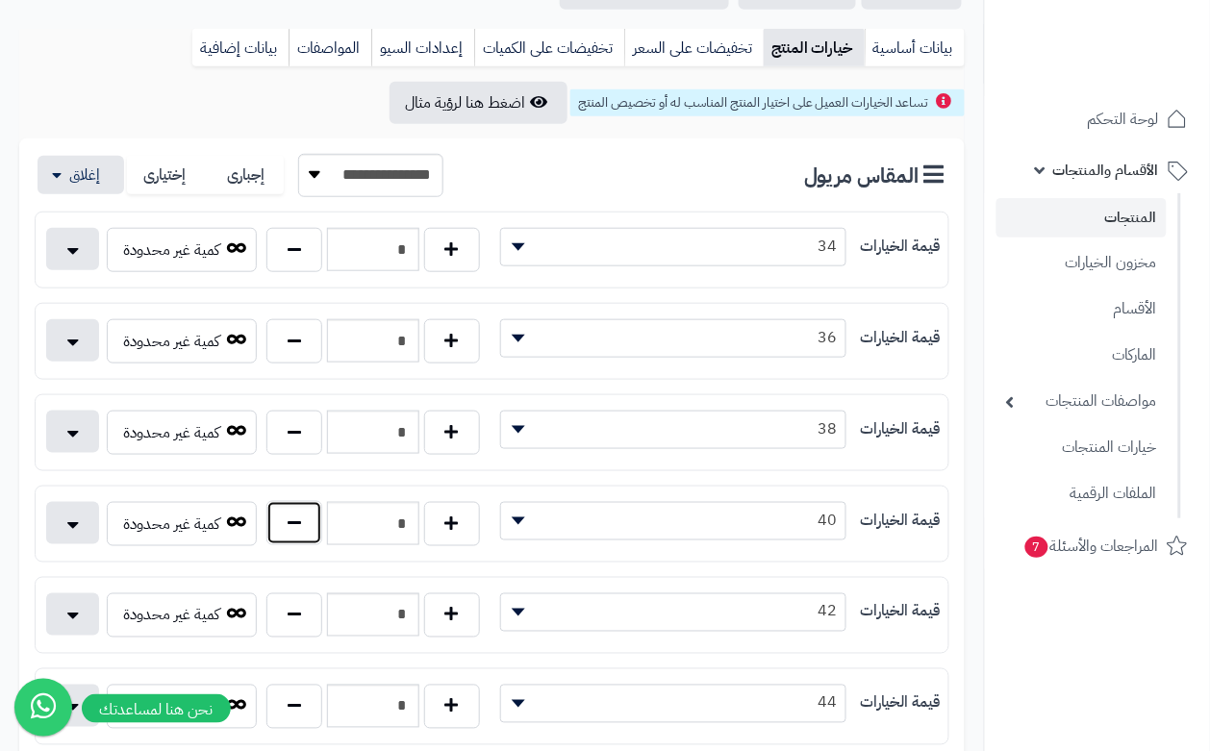
drag, startPoint x: 290, startPoint y: 511, endPoint x: 299, endPoint y: 505, distance: 11.2
click at [292, 511] on button "button" at bounding box center [295, 523] width 56 height 44
type input "*"
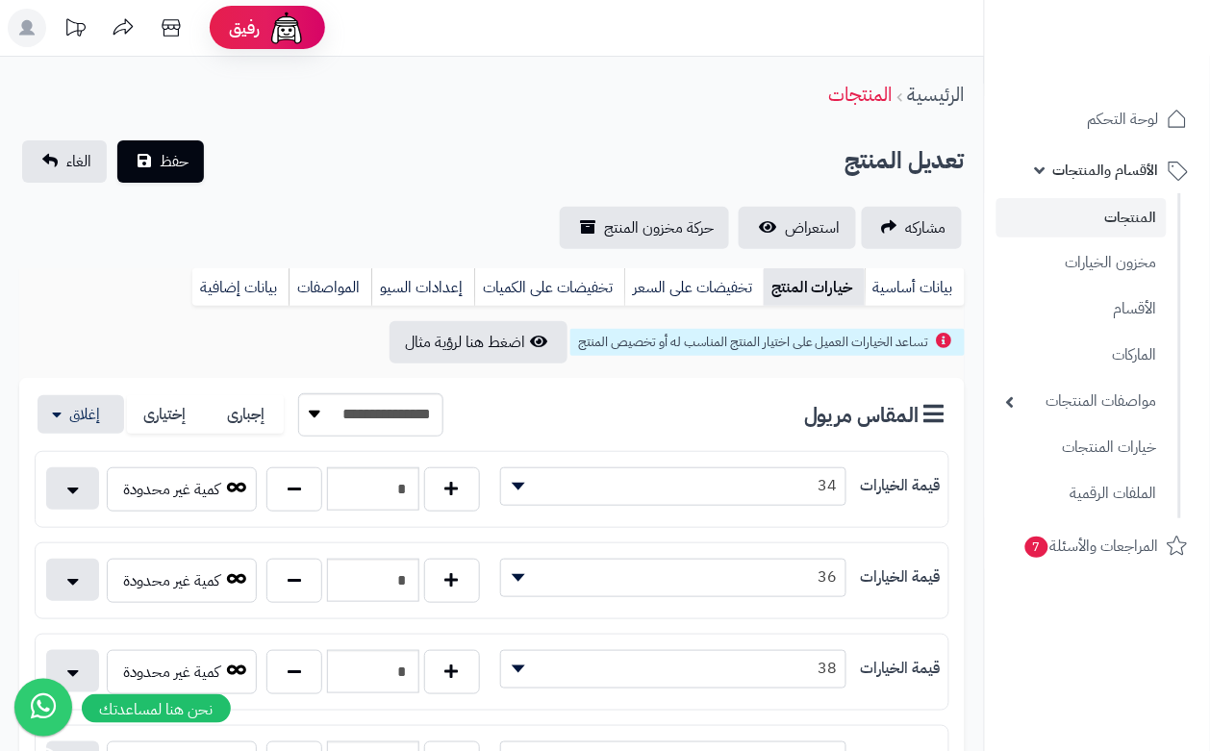
scroll to position [0, 0]
click at [333, 87] on div "الرئيسية المنتجات" at bounding box center [492, 95] width 984 height 53
click at [190, 168] on button "حفظ" at bounding box center [160, 161] width 87 height 42
click at [157, 161] on button "حفظ" at bounding box center [160, 161] width 87 height 42
